Goal: Information Seeking & Learning: Learn about a topic

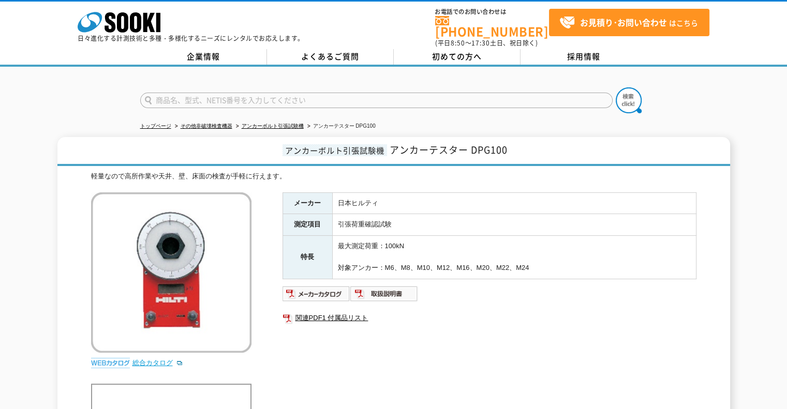
click at [156, 359] on link "総合カタログ" at bounding box center [157, 363] width 51 height 8
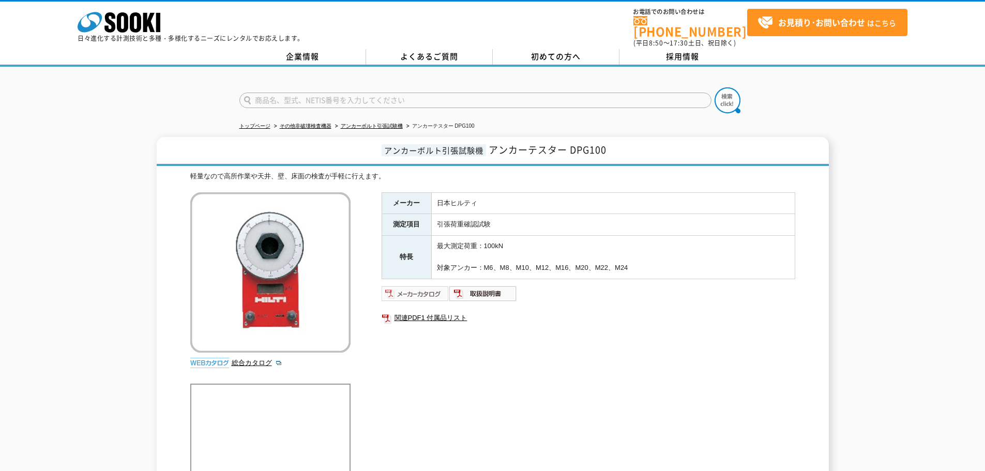
click at [408, 286] on img at bounding box center [416, 294] width 68 height 17
click at [242, 359] on link "総合カタログ" at bounding box center [257, 363] width 51 height 8
drag, startPoint x: 437, startPoint y: 241, endPoint x: 509, endPoint y: 242, distance: 71.9
click at [509, 242] on td "最大測定荷重：100kN 対象アンカー：M6、M8、M10、M12、M16、M20、M22、M24" at bounding box center [613, 257] width 364 height 43
copy td "最大測定荷重：100kN"
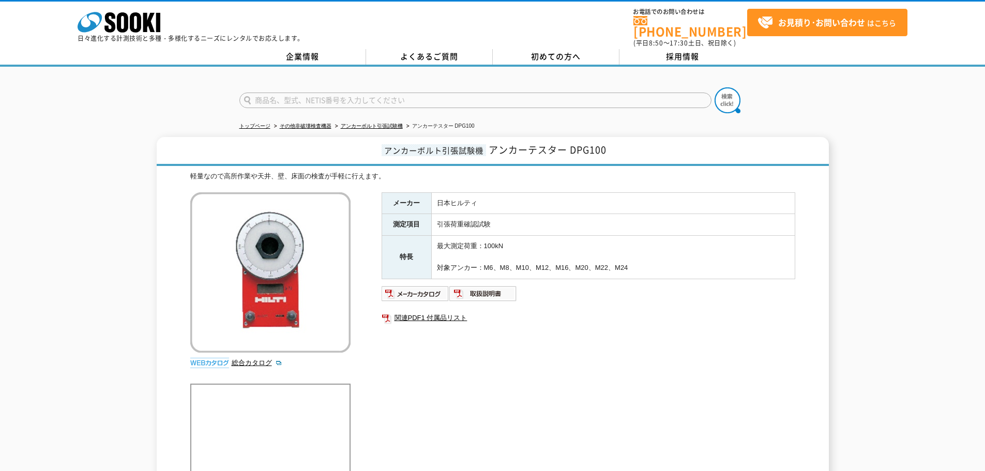
click at [448, 266] on td "最大測定荷重：100kN 対象アンカー：M6、M8、M10、M12、M16、M20、M22、M24" at bounding box center [613, 257] width 364 height 43
drag, startPoint x: 436, startPoint y: 262, endPoint x: 642, endPoint y: 266, distance: 205.9
click at [642, 266] on td "最大測定荷重：100kN 対象アンカー：M6、M8、M10、M12、M16、M20、M22、M24" at bounding box center [613, 257] width 364 height 43
copy td "対象アンカー：M6、M8、M10、M12、M16、M20、M22、M24"
